Goal: Book appointment/travel/reservation

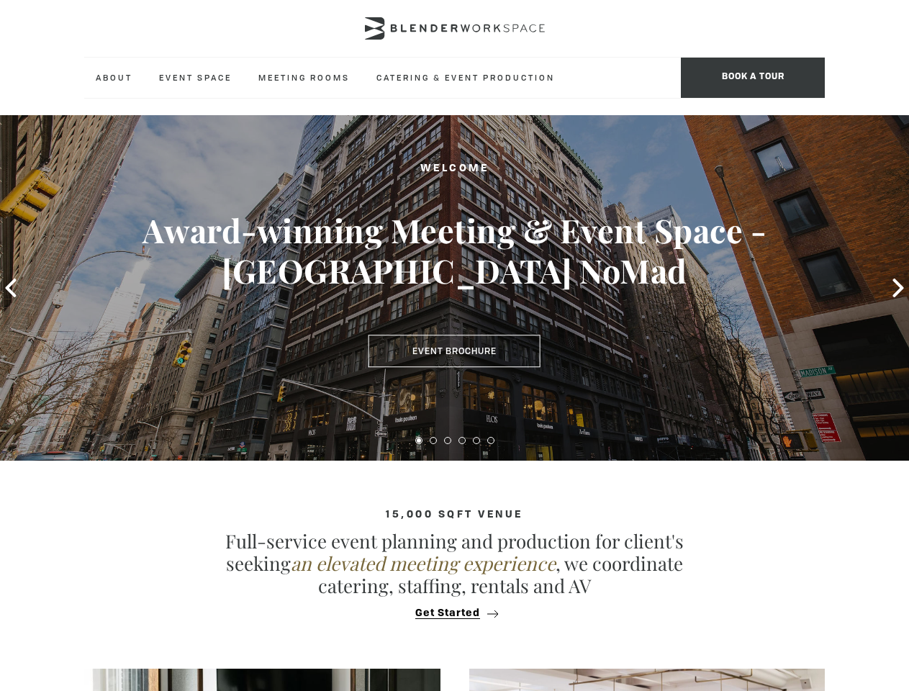
type div "[DATE]"
click at [753, 78] on span "BOOK A TOUR" at bounding box center [753, 78] width 144 height 40
click at [11, 288] on div "Book A Tour. The Blender experience is better in-person. Team Size 1 2 3 4 5 6 …" at bounding box center [454, 345] width 909 height 691
click at [419, 441] on input "Send" at bounding box center [455, 449] width 86 height 33
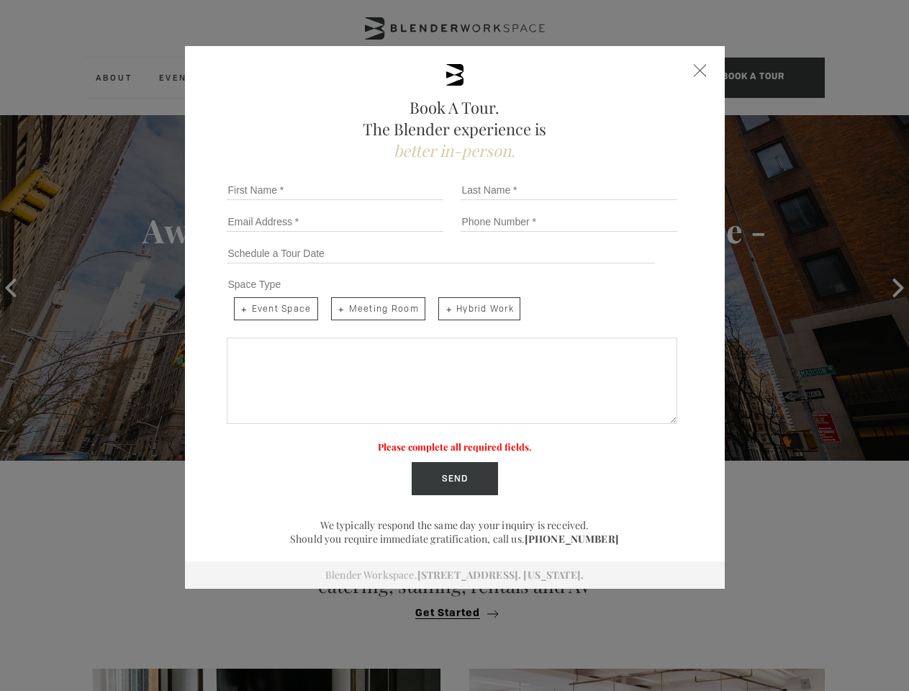
click at [433, 441] on label "Please complete all required fields." at bounding box center [455, 447] width 154 height 12
click at [448, 441] on label "Please complete all required fields." at bounding box center [455, 447] width 154 height 12
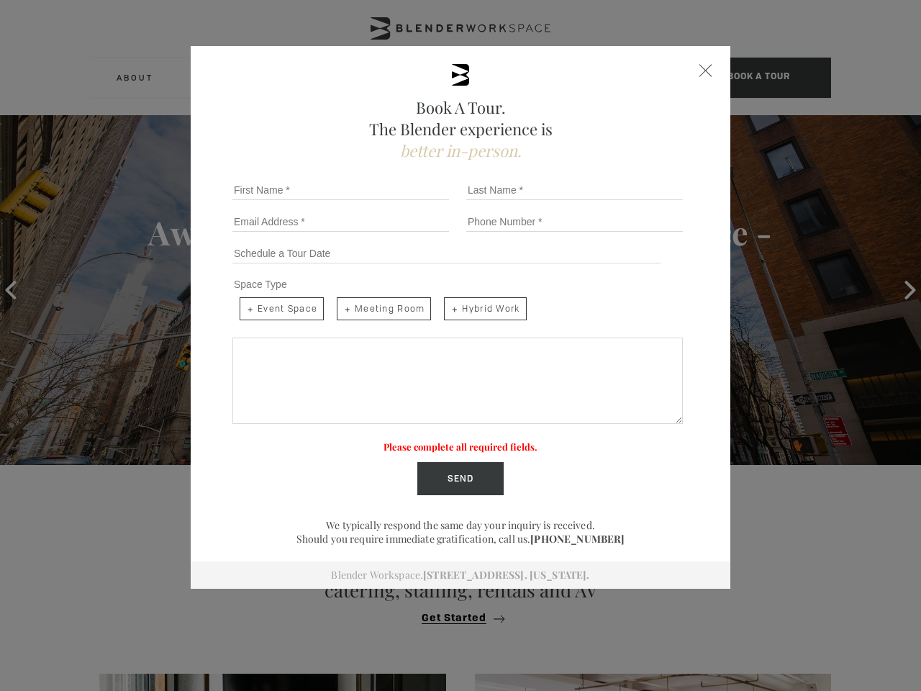
click at [462, 441] on label "Please complete all required fields." at bounding box center [461, 447] width 154 height 12
click at [477, 441] on label "Please complete all required fields." at bounding box center [461, 447] width 154 height 12
click at [491, 441] on label "Please complete all required fields." at bounding box center [461, 447] width 154 height 12
click at [454, 613] on div "Book A Tour. The Blender experience is better in-person. Team Size 1 2 3 4 5 6 …" at bounding box center [460, 345] width 921 height 691
